Goal: Navigation & Orientation: Find specific page/section

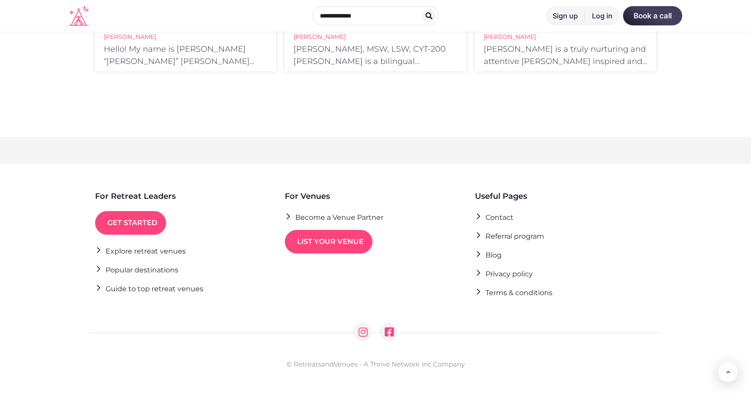
scroll to position [1625, 0]
click at [494, 256] on link "Blog" at bounding box center [488, 255] width 27 height 12
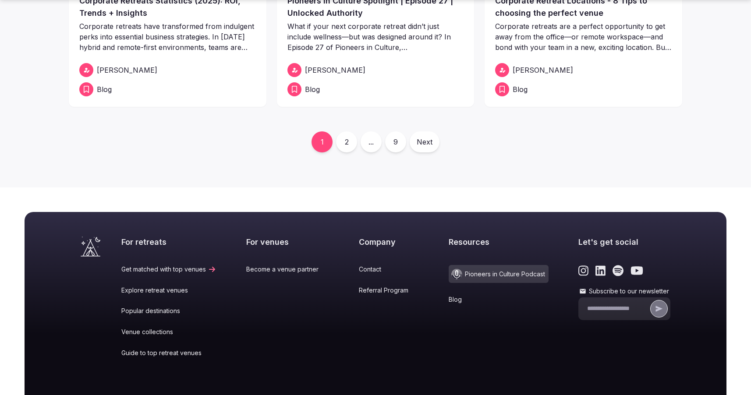
scroll to position [465, 0]
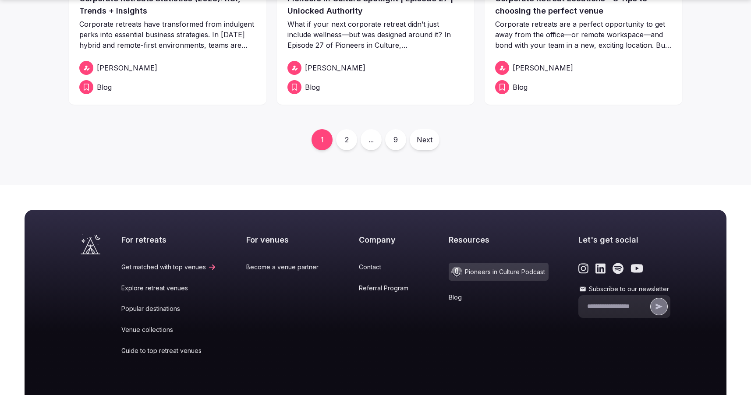
click at [347, 136] on link "2" at bounding box center [346, 139] width 21 height 21
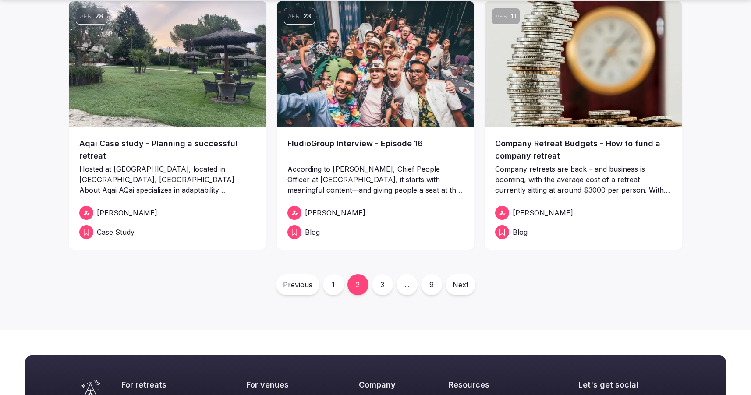
scroll to position [327, 0]
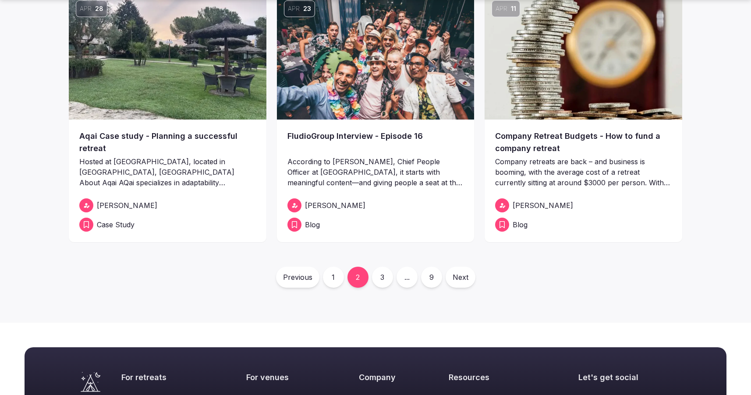
scroll to position [465, 0]
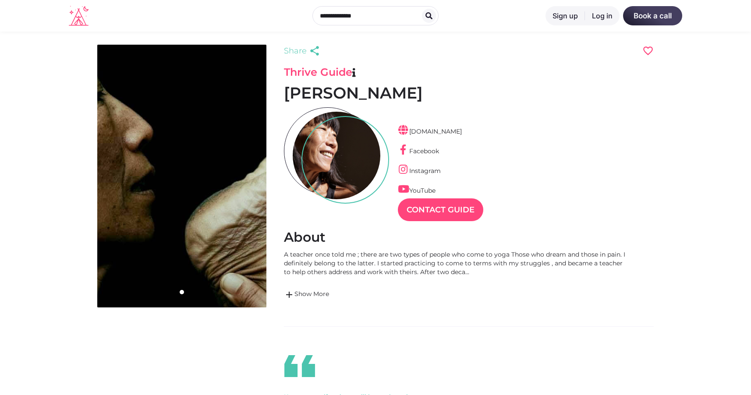
scroll to position [21, 38]
click at [423, 189] on link "YouTube" at bounding box center [417, 191] width 38 height 8
